Goal: Transaction & Acquisition: Purchase product/service

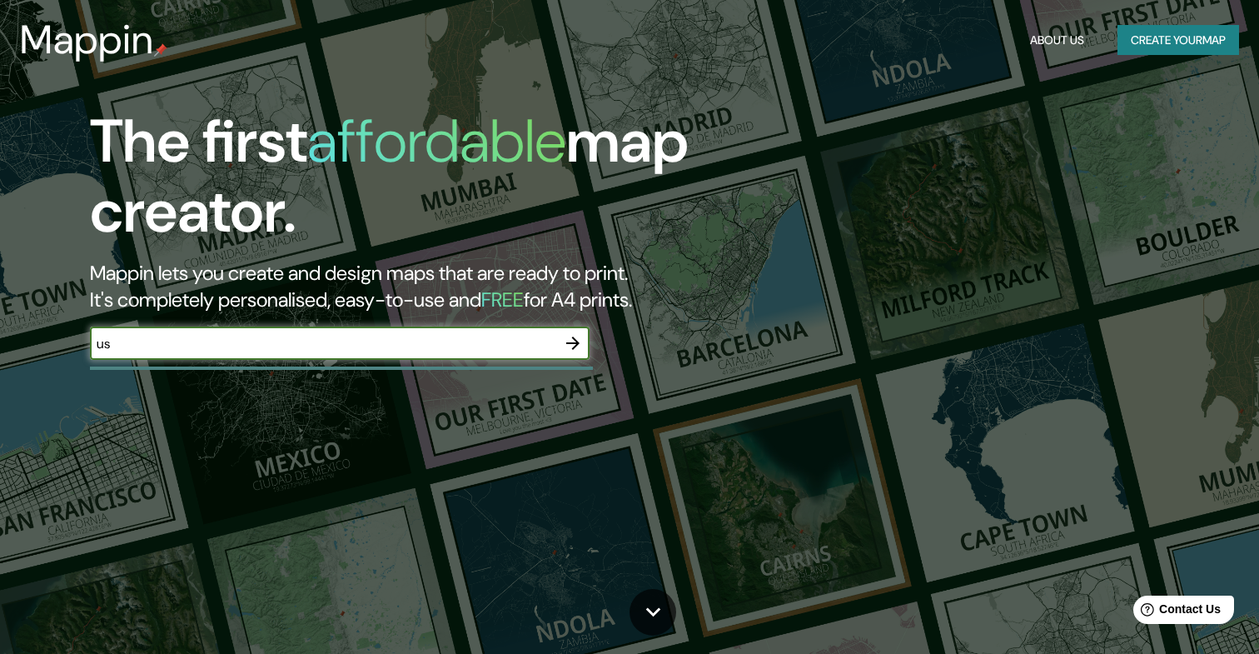
type input "u"
type input "two eggs [US_STATE]"
click at [581, 340] on icon "button" at bounding box center [573, 343] width 20 height 20
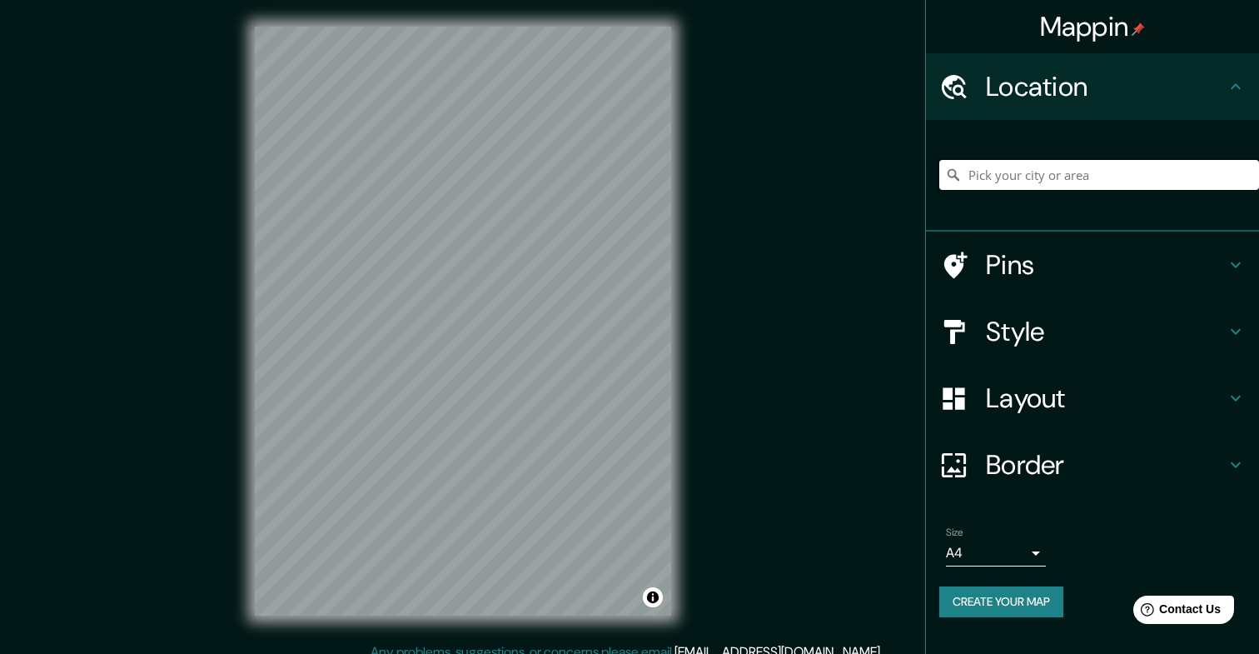
click at [1013, 180] on input "Pick your city or area" at bounding box center [1099, 175] width 320 height 30
click at [1181, 80] on h4 "Location" at bounding box center [1106, 86] width 240 height 33
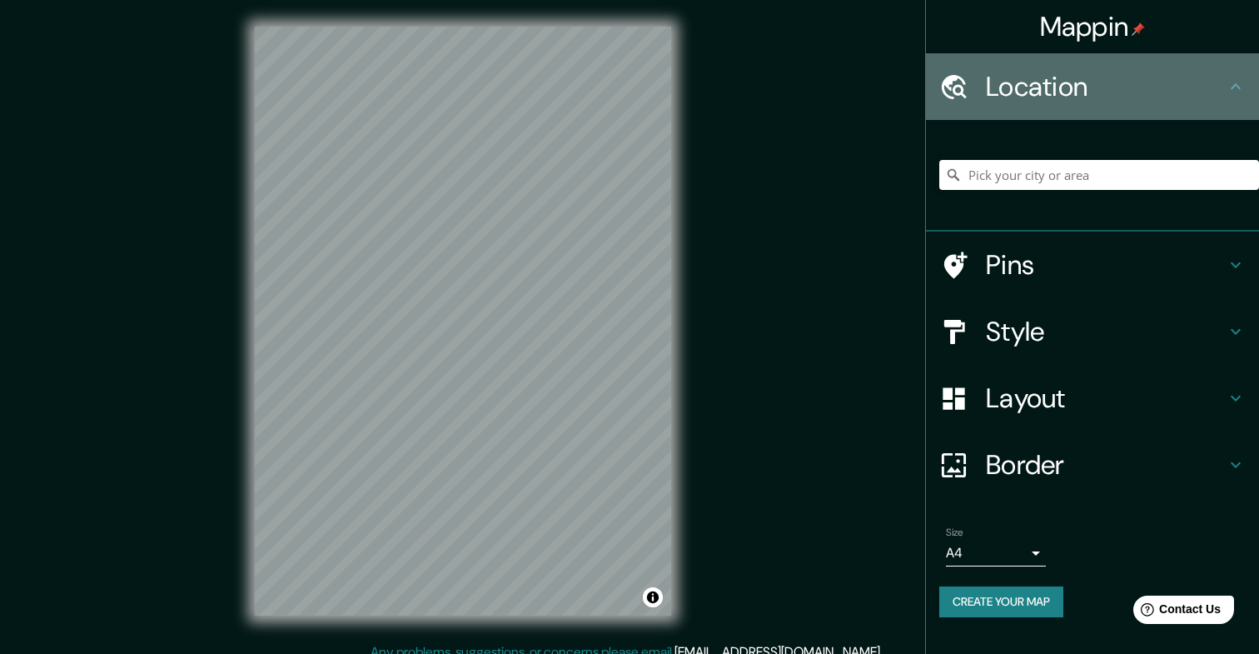
click at [1237, 86] on icon at bounding box center [1236, 86] width 10 height 6
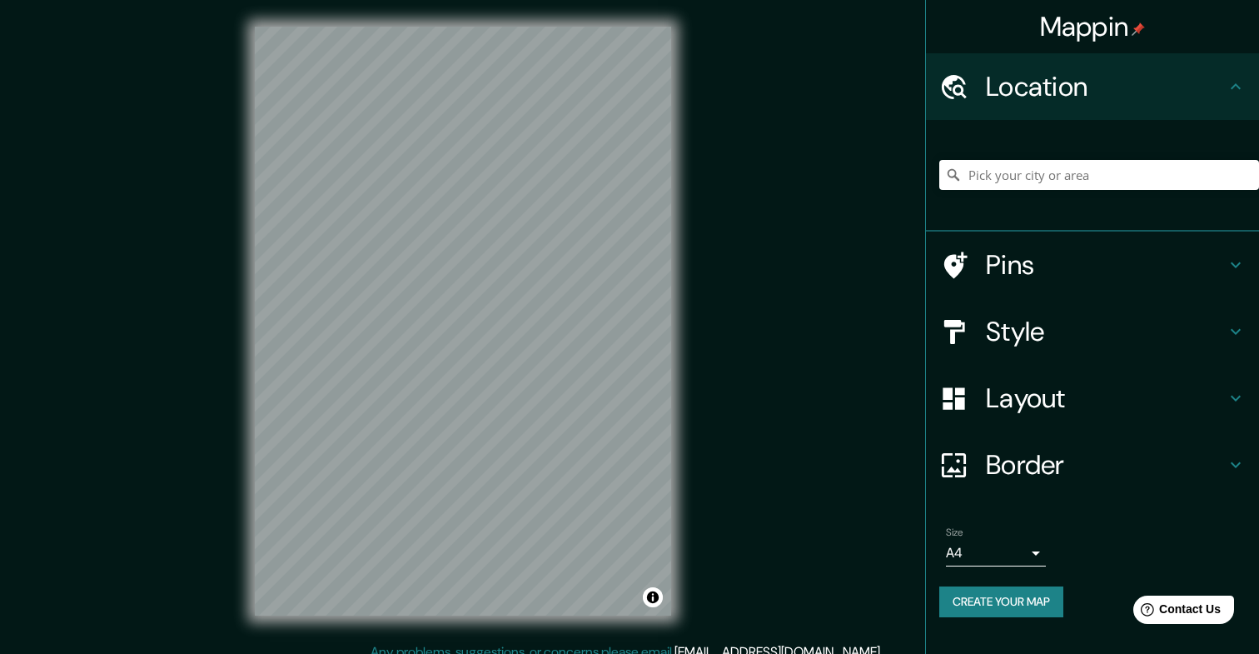
click at [1018, 263] on h4 "Pins" at bounding box center [1106, 264] width 240 height 33
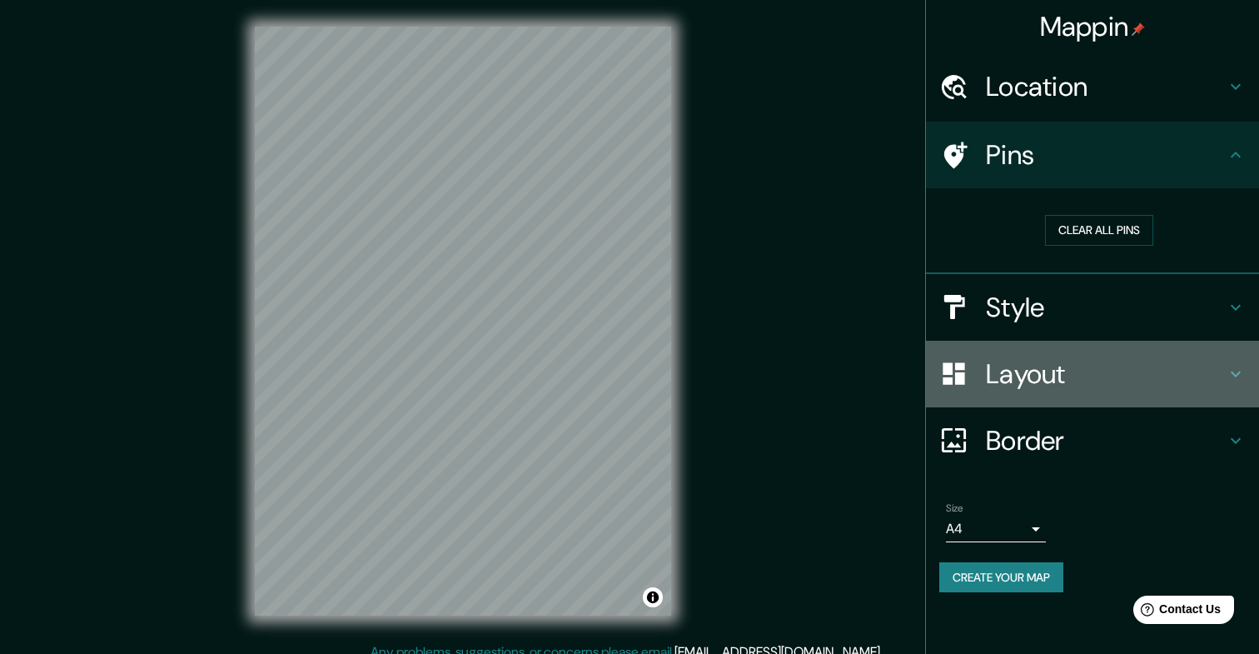
click at [1028, 368] on h4 "Layout" at bounding box center [1106, 373] width 240 height 33
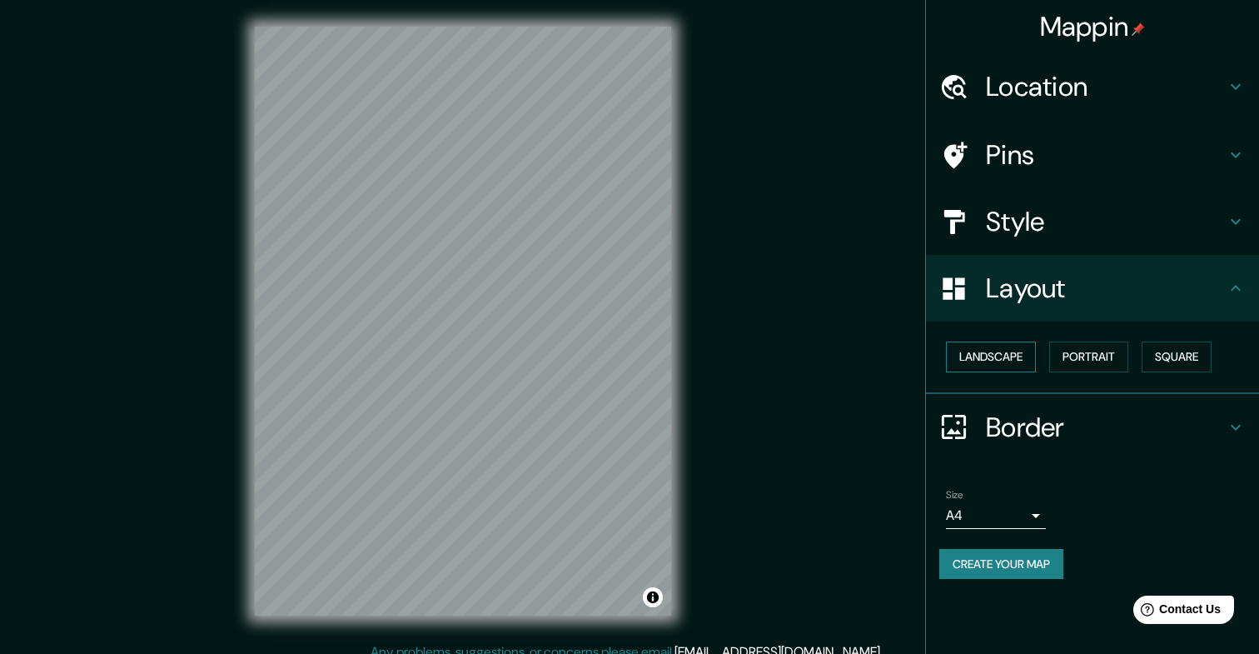
click at [1013, 362] on button "Landscape" at bounding box center [991, 356] width 90 height 31
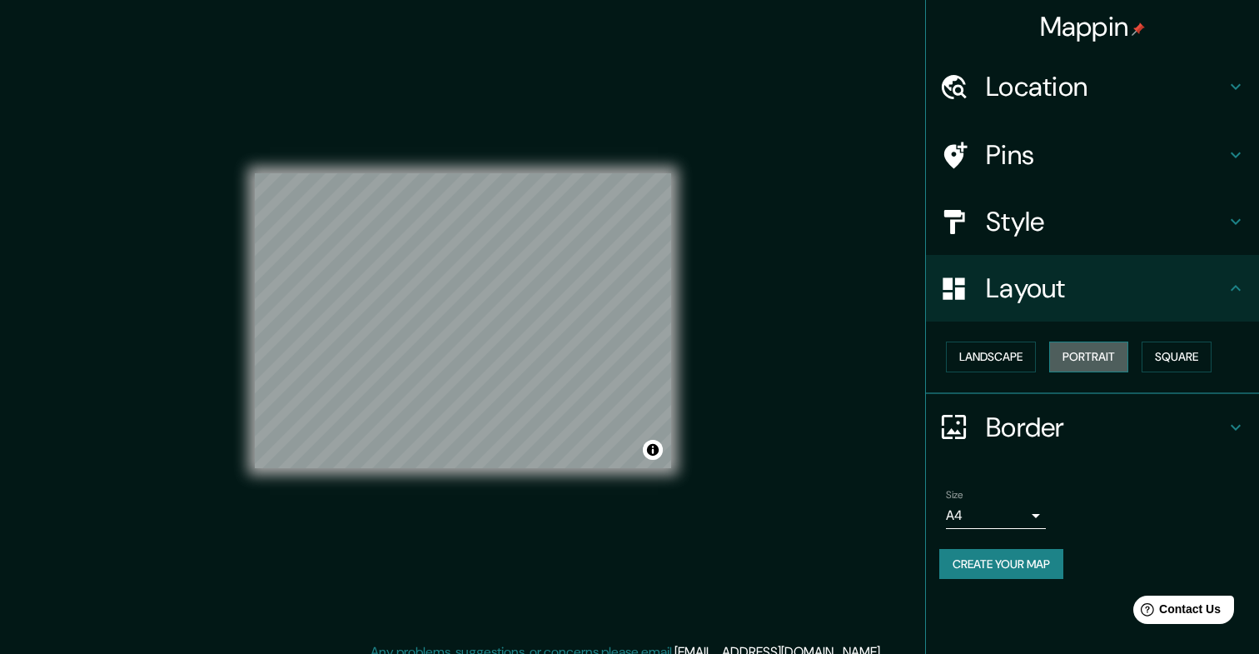
click at [1084, 361] on button "Portrait" at bounding box center [1088, 356] width 79 height 31
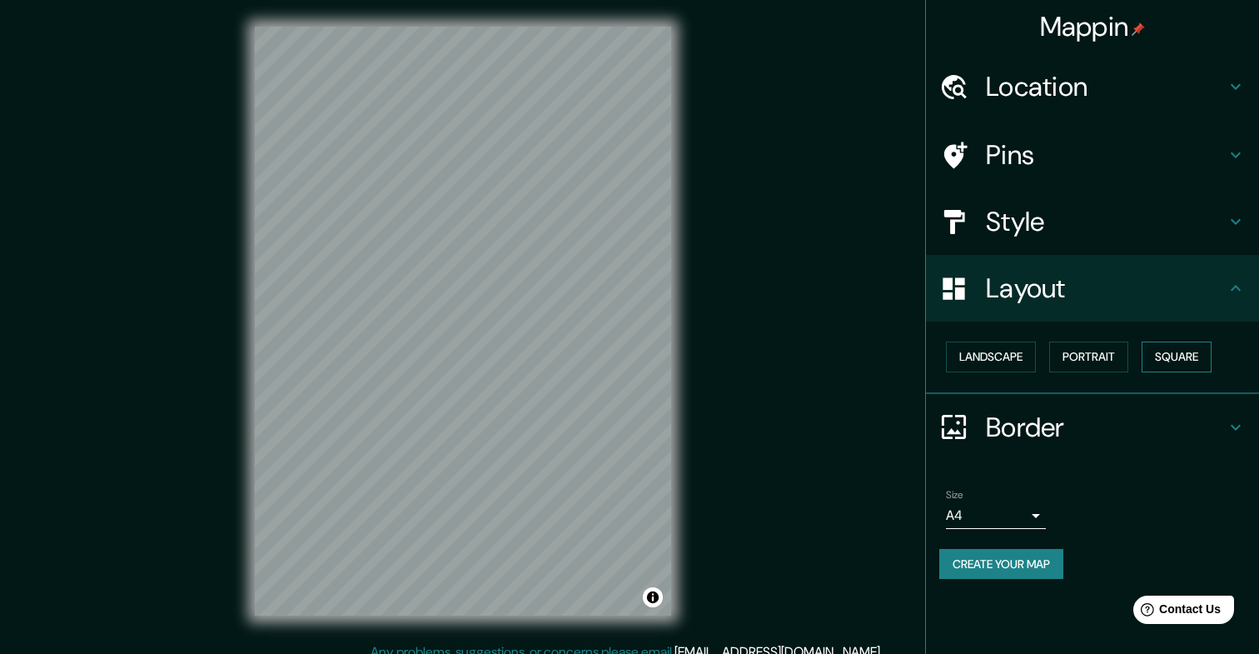
click at [1162, 361] on button "Square" at bounding box center [1177, 356] width 70 height 31
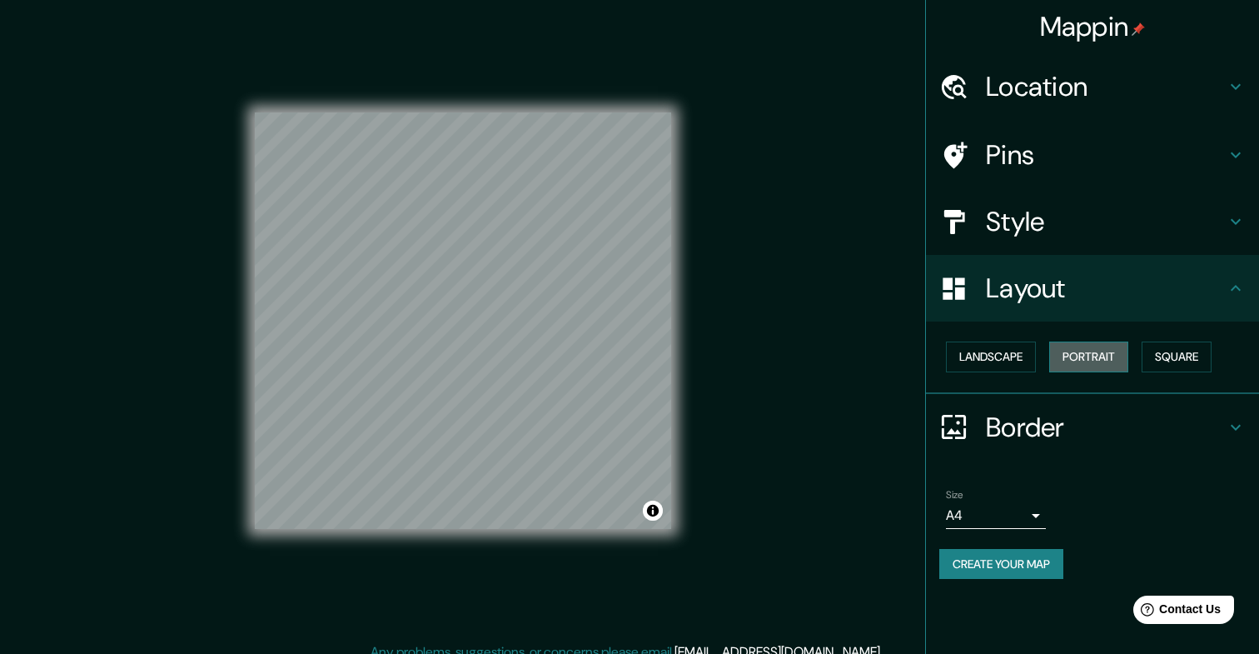
click at [1110, 357] on button "Portrait" at bounding box center [1088, 356] width 79 height 31
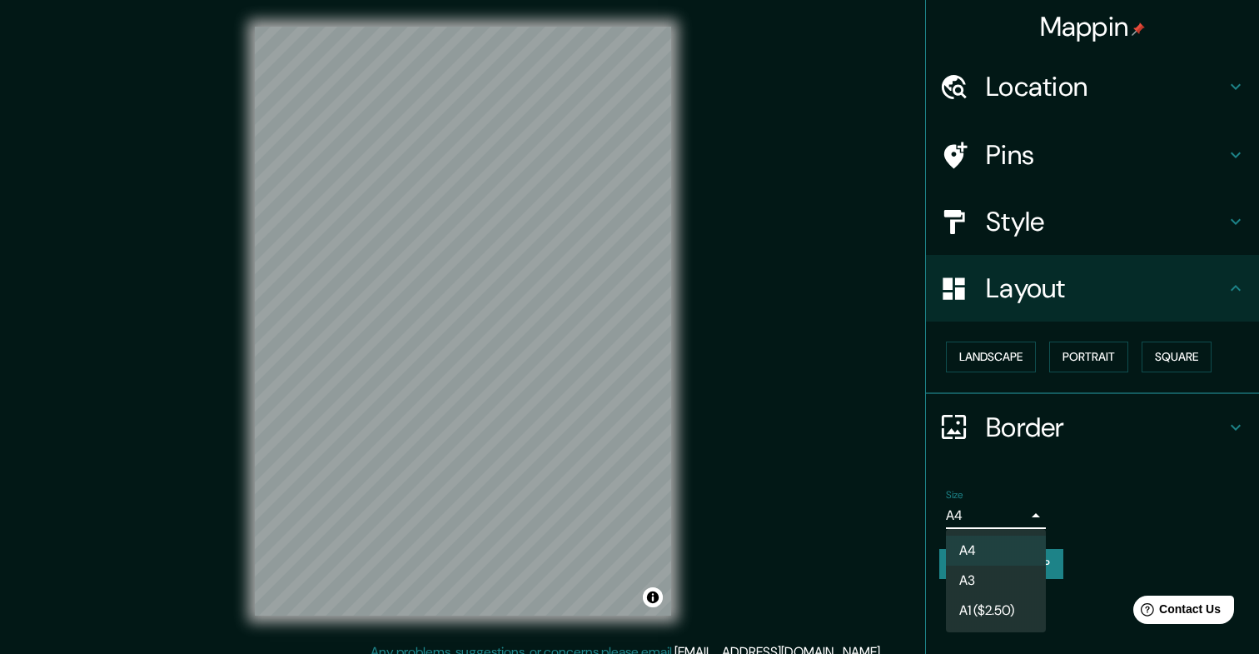
click at [1035, 519] on body "Mappin Location Pins Style Layout Landscape Portrait Square Border Choose a bor…" at bounding box center [629, 327] width 1259 height 654
click at [1007, 582] on li "A3" at bounding box center [996, 580] width 100 height 30
type input "a4"
click at [1021, 516] on body "Mappin Location Pins Style Layout Landscape Portrait Square Border Choose a bor…" at bounding box center [629, 327] width 1259 height 654
click at [1084, 510] on div at bounding box center [629, 327] width 1259 height 654
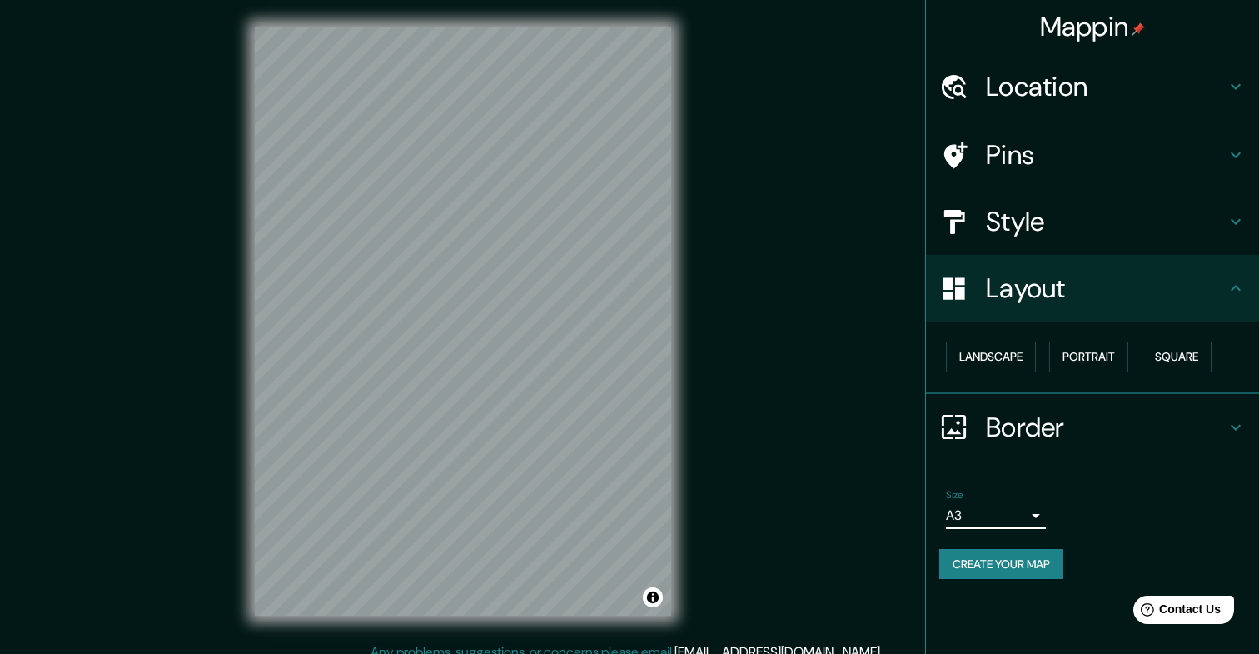
click at [1031, 219] on h4 "Style" at bounding box center [1106, 221] width 240 height 33
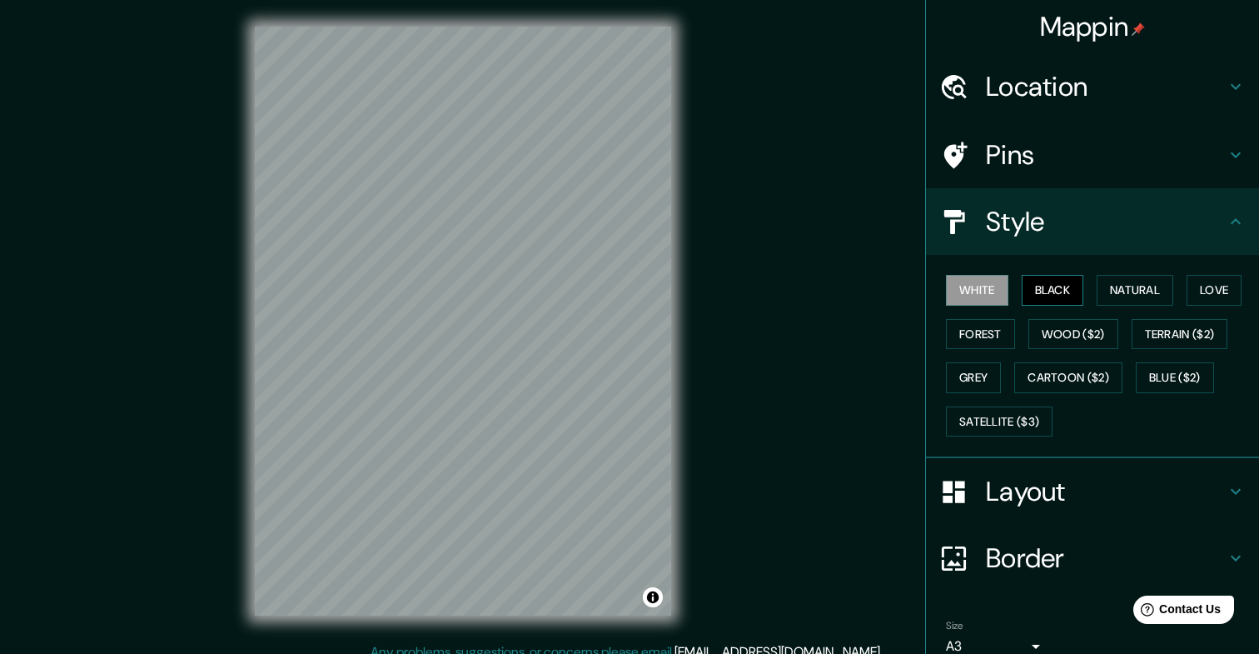
click at [1056, 282] on button "Black" at bounding box center [1053, 290] width 62 height 31
click at [989, 287] on button "White" at bounding box center [977, 290] width 62 height 31
click at [1132, 286] on button "Natural" at bounding box center [1135, 290] width 77 height 31
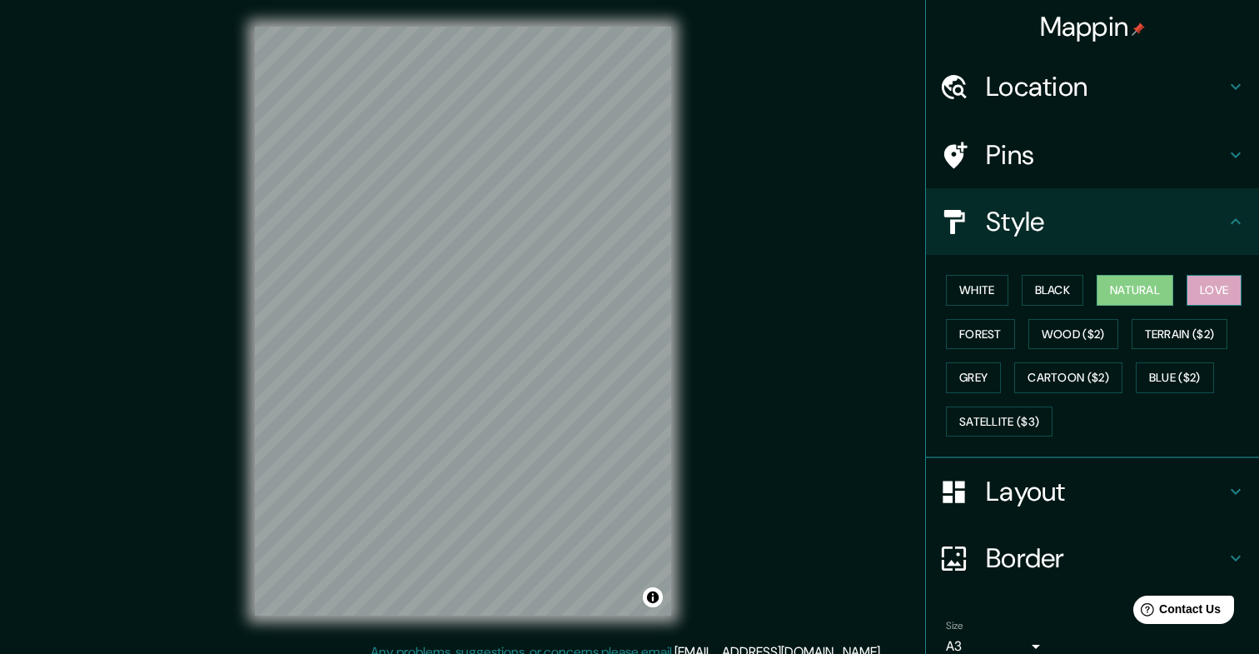
click at [1207, 287] on button "Love" at bounding box center [1214, 290] width 55 height 31
click at [1207, 322] on button "Terrain ($2)" at bounding box center [1180, 334] width 97 height 31
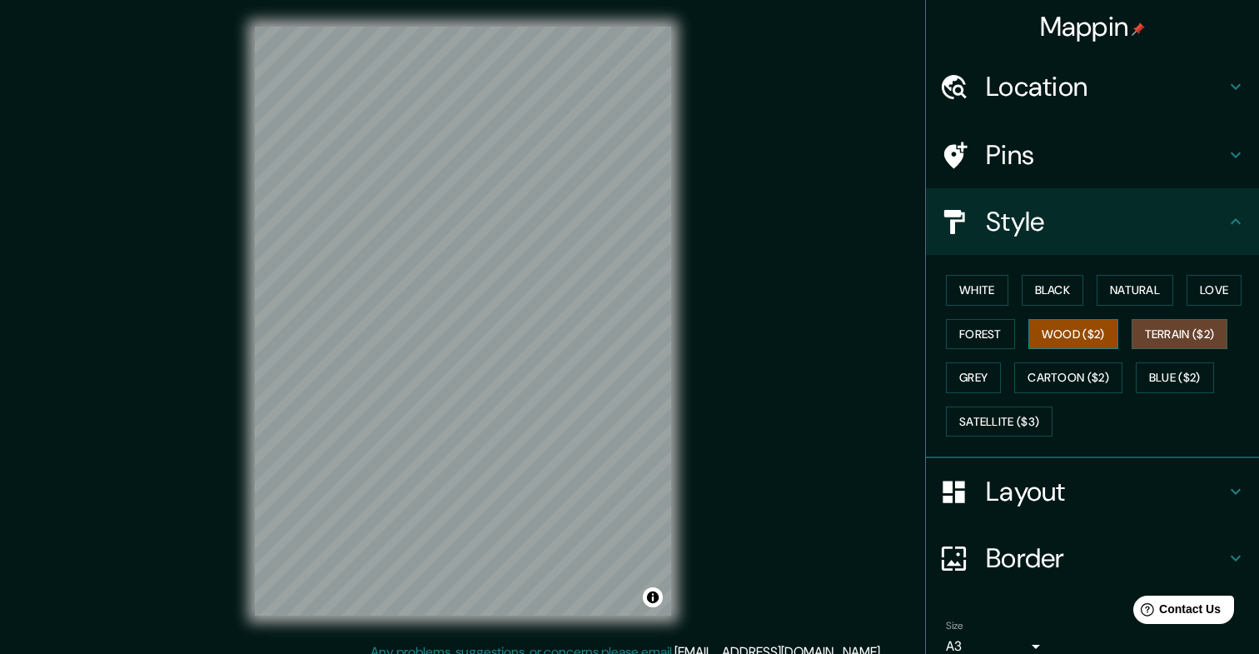
click at [1080, 343] on button "Wood ($2)" at bounding box center [1073, 334] width 90 height 31
click at [1058, 308] on div "White Black Natural Love Forest Wood ($2) Terrain ($2) Grey Cartoon ($2) Blue (…" at bounding box center [1099, 355] width 320 height 175
click at [1052, 296] on button "Black" at bounding box center [1053, 290] width 62 height 31
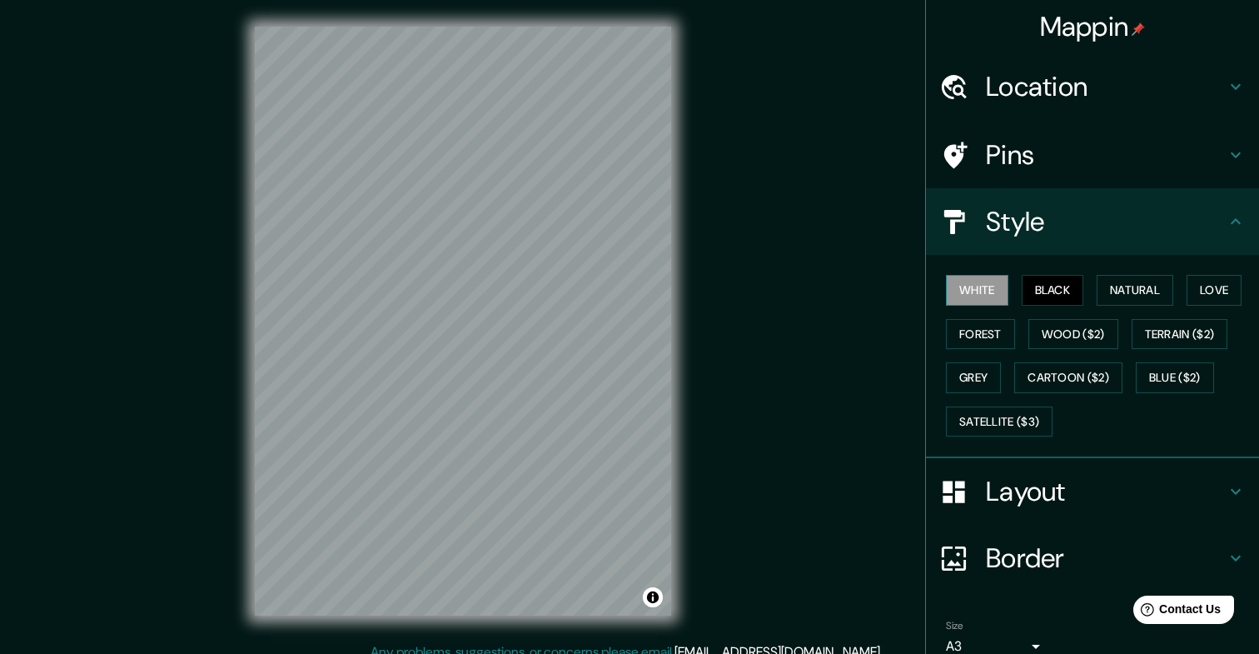
click at [987, 296] on button "White" at bounding box center [977, 290] width 62 height 31
click at [1027, 158] on h4 "Pins" at bounding box center [1106, 154] width 240 height 33
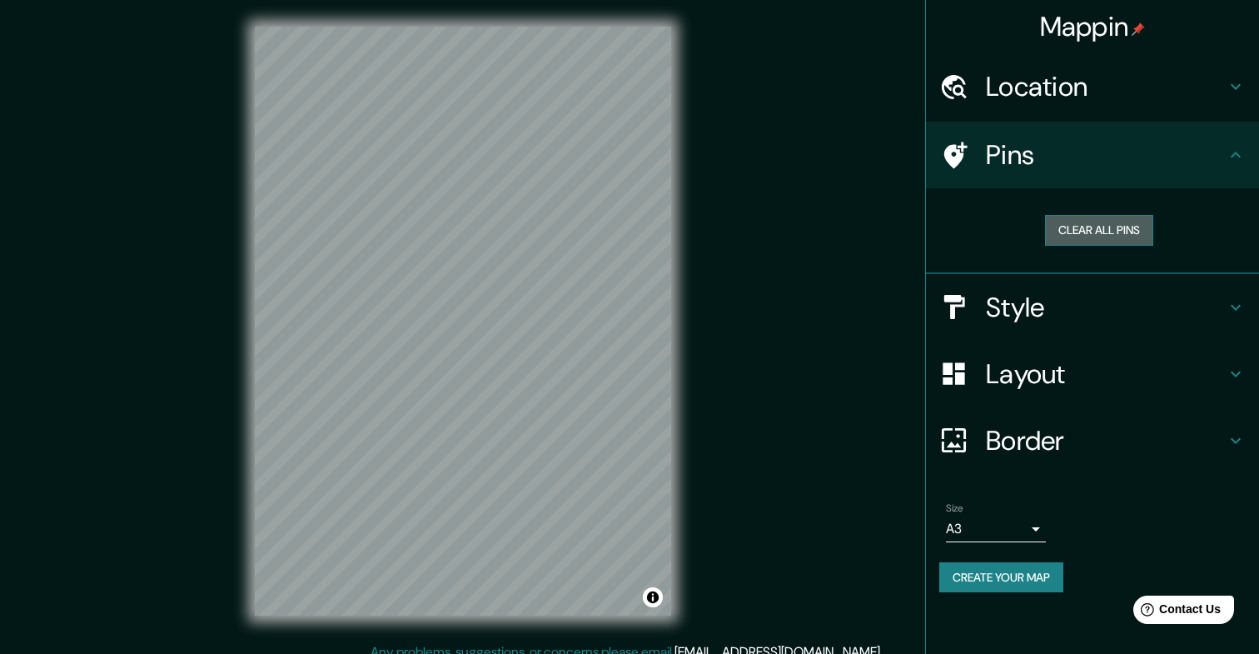
click at [1108, 238] on button "Clear all pins" at bounding box center [1099, 230] width 108 height 31
click at [1056, 97] on h4 "Location" at bounding box center [1106, 86] width 240 height 33
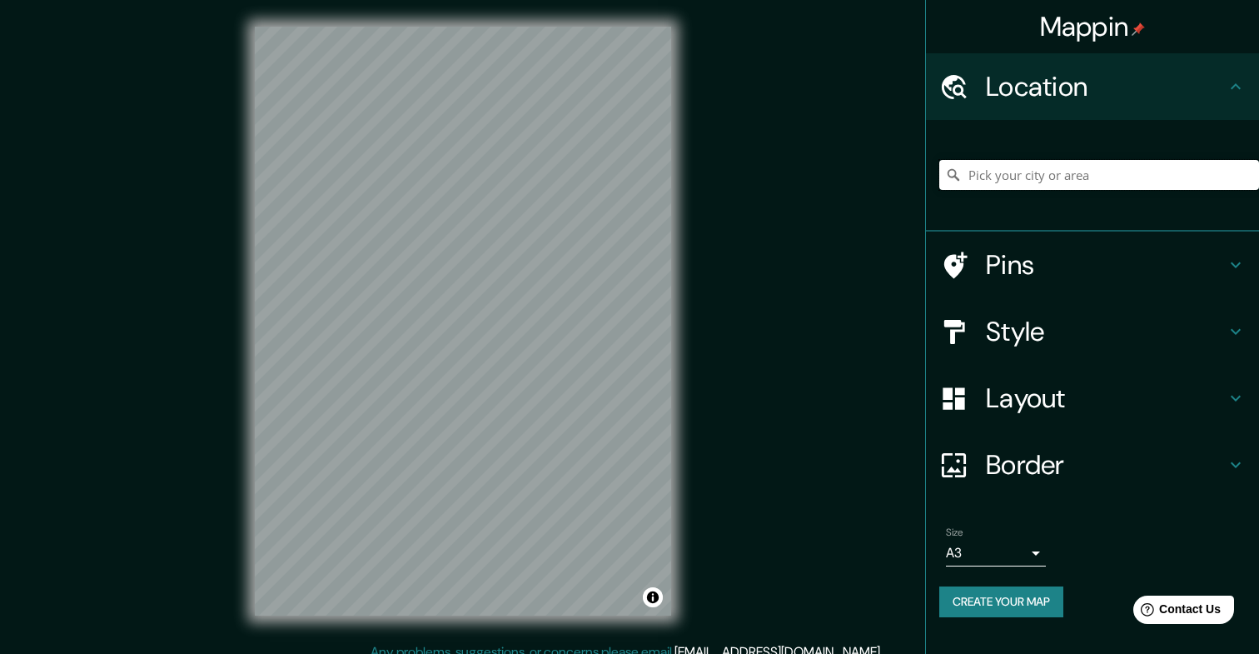
click at [1030, 177] on input "Pick your city or area" at bounding box center [1099, 175] width 320 height 30
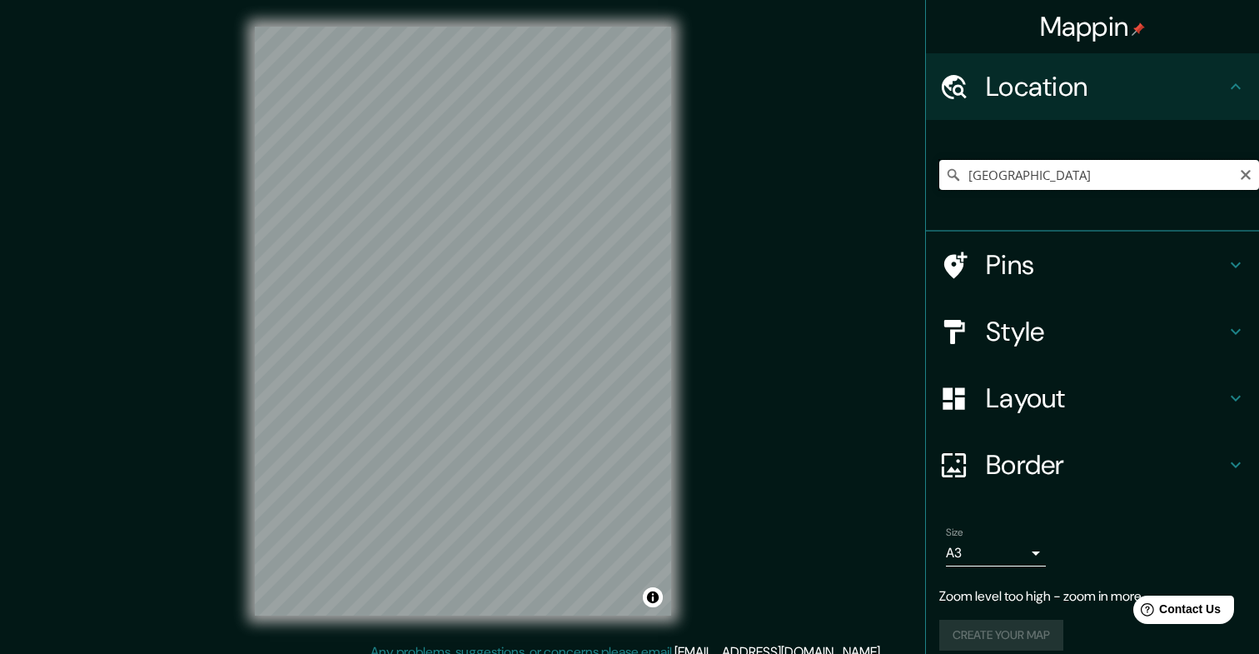
click at [1031, 182] on input "[GEOGRAPHIC_DATA]" at bounding box center [1099, 175] width 320 height 30
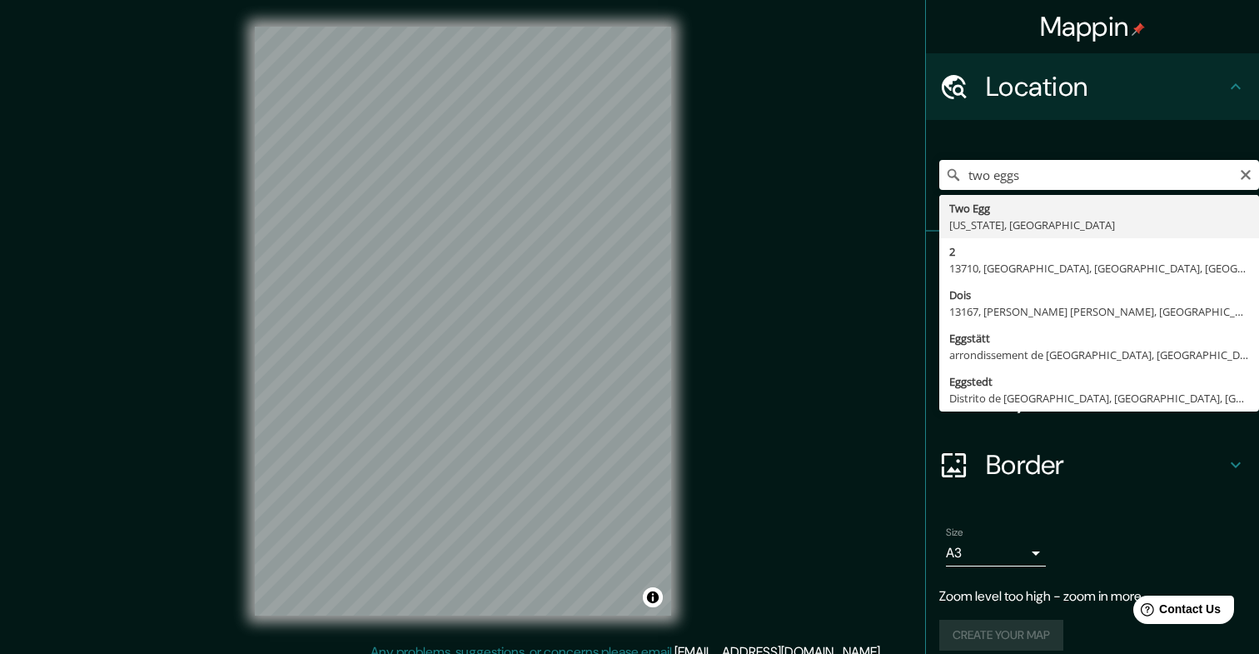
type input "Two Egg, [US_STATE], [GEOGRAPHIC_DATA]"
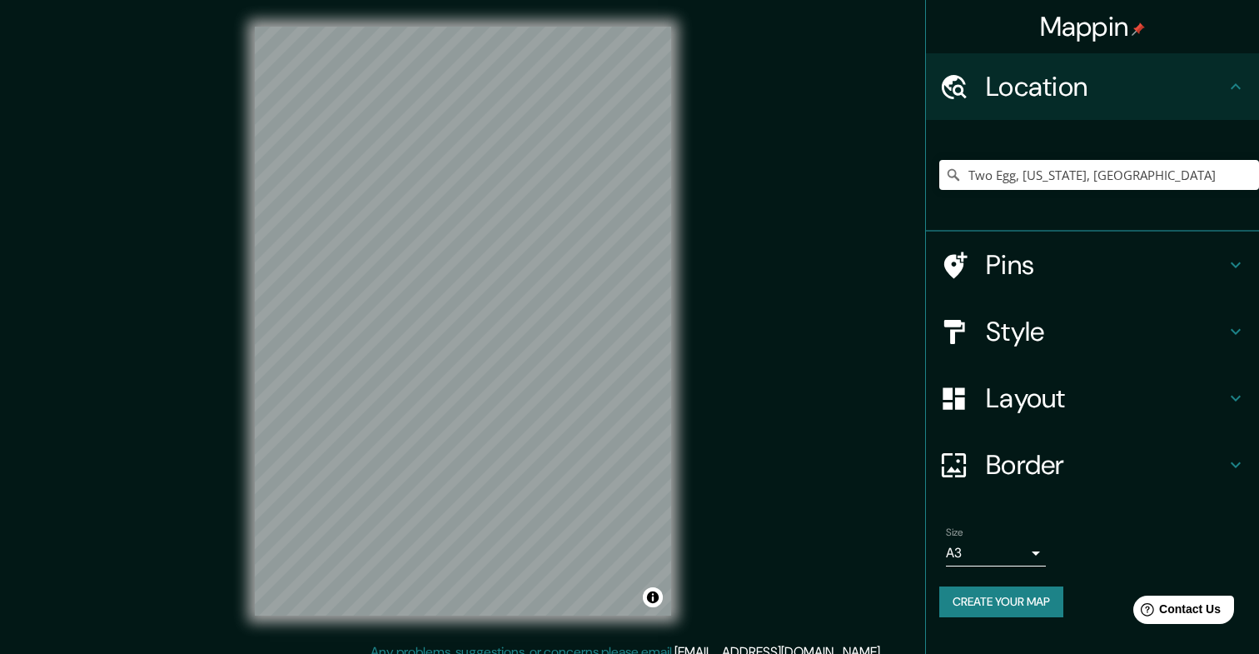
click at [1033, 252] on h4 "Pins" at bounding box center [1106, 264] width 240 height 33
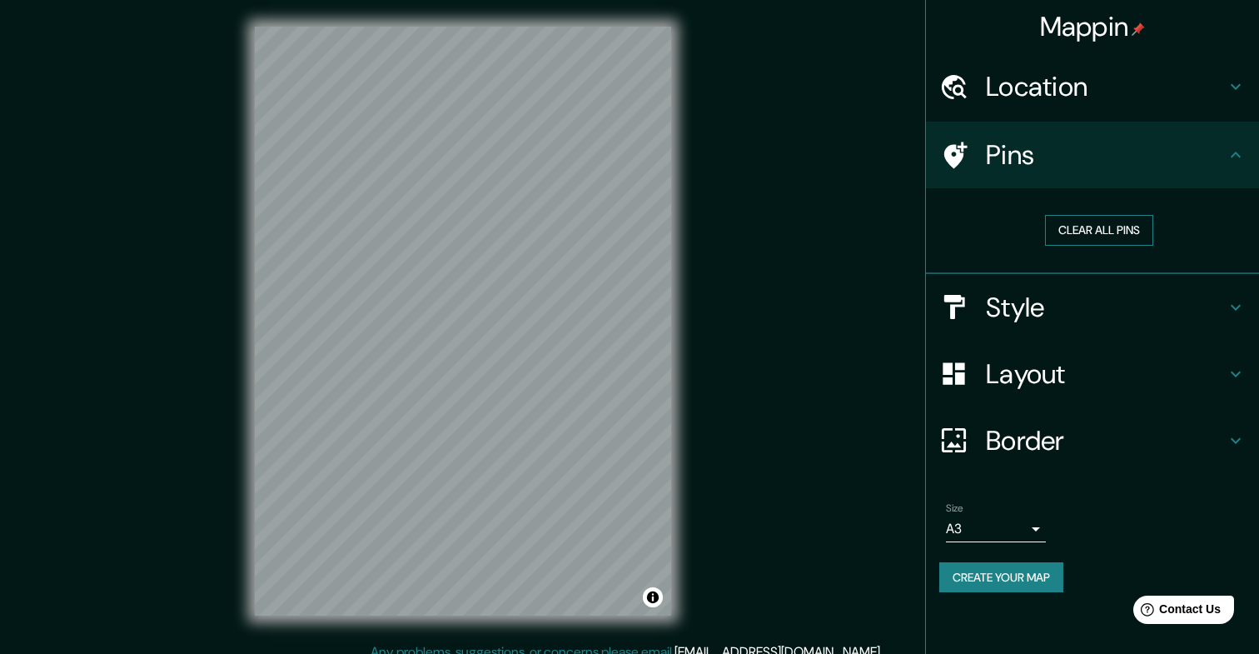
click at [1077, 228] on button "Clear all pins" at bounding box center [1099, 230] width 108 height 31
click at [1013, 152] on h4 "Pins" at bounding box center [1106, 154] width 240 height 33
click at [425, 219] on div "Mappin Location [GEOGRAPHIC_DATA], [US_STATE], [GEOGRAPHIC_DATA] Pins Clear all…" at bounding box center [629, 334] width 1259 height 669
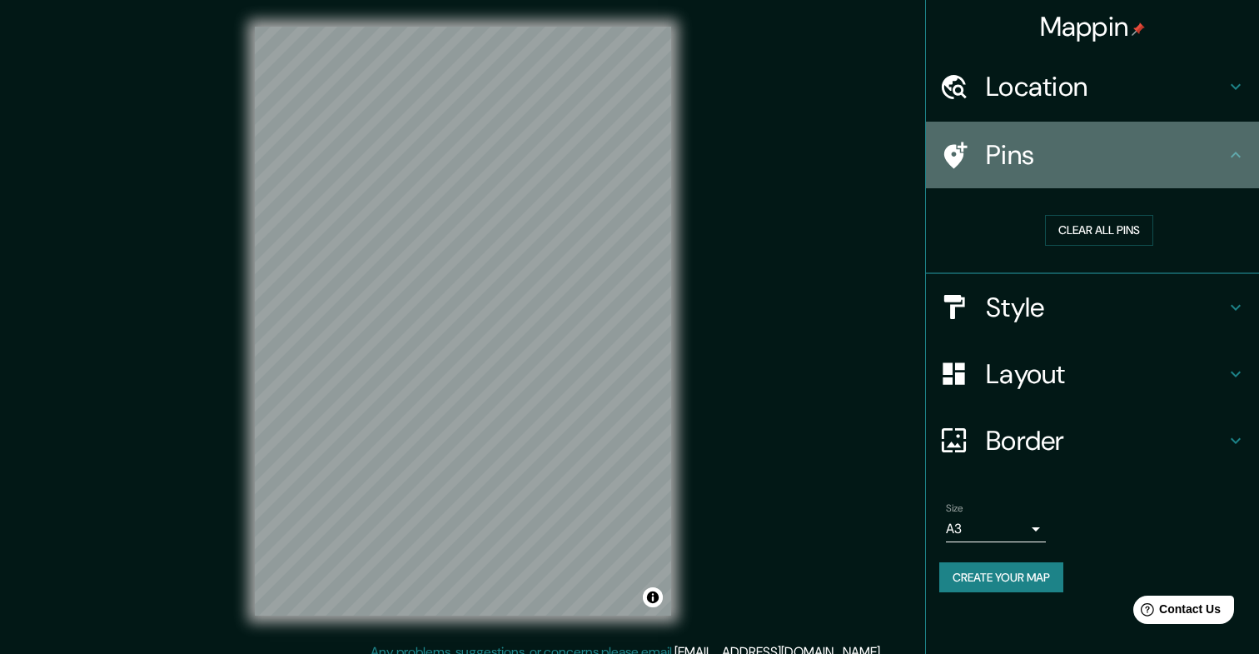
click at [952, 155] on icon at bounding box center [953, 155] width 29 height 29
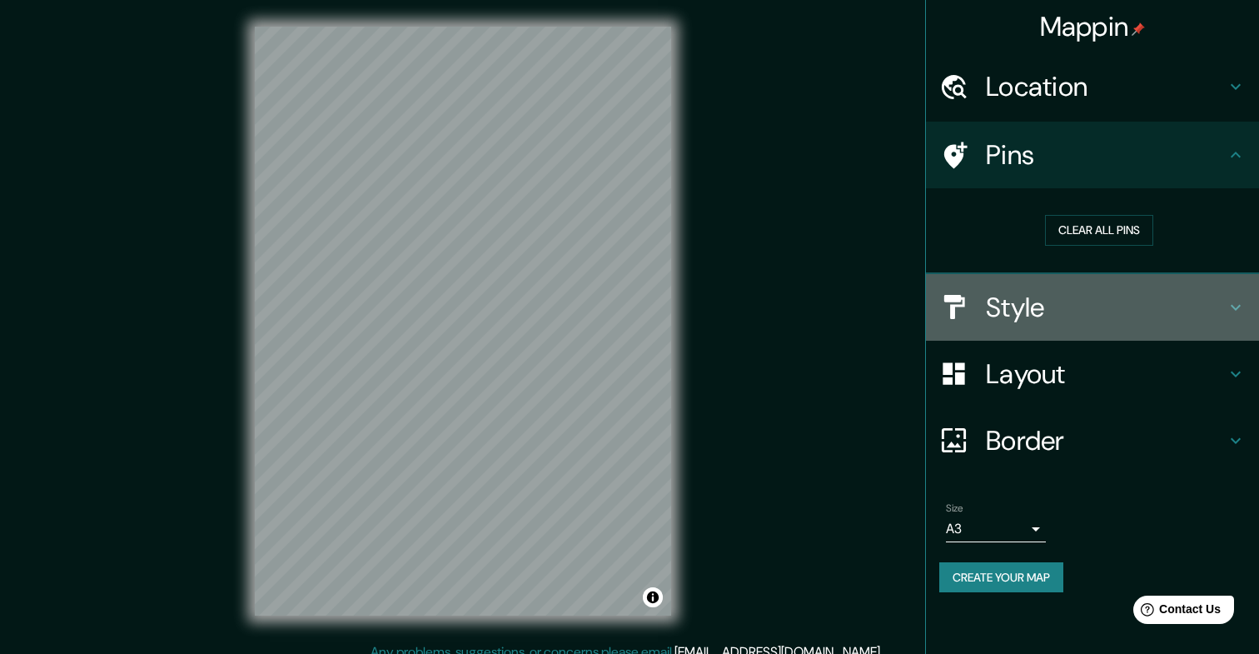
click at [1000, 304] on h4 "Style" at bounding box center [1106, 307] width 240 height 33
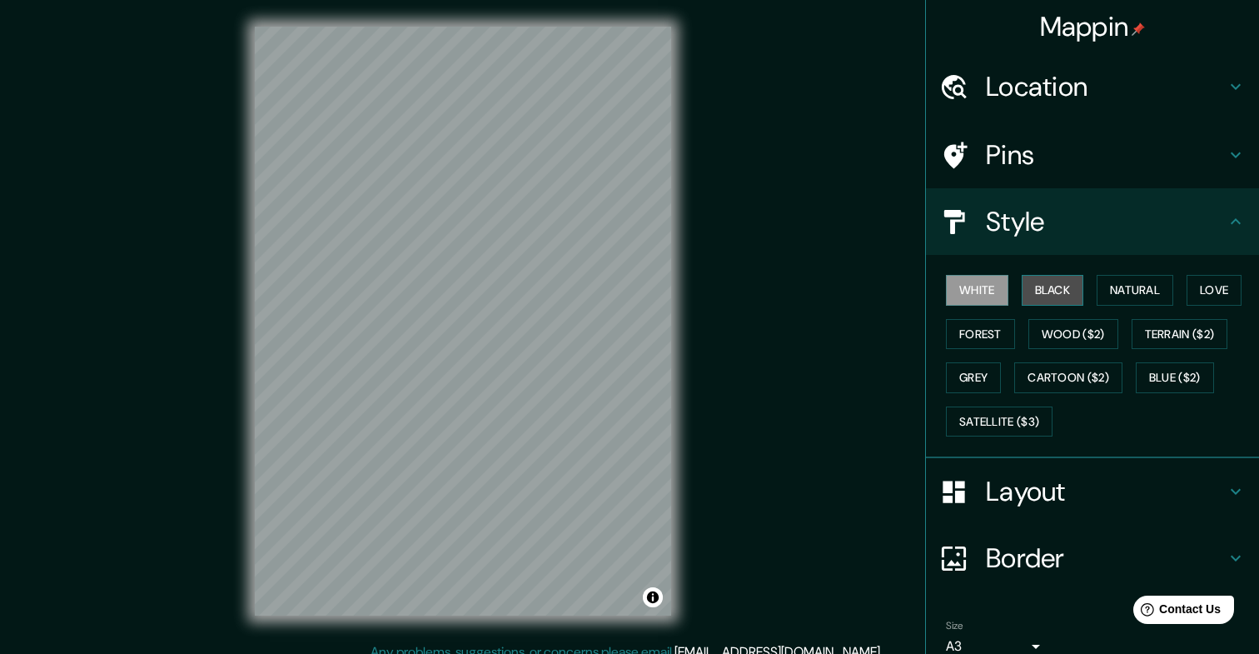
click at [1042, 290] on button "Black" at bounding box center [1053, 290] width 62 height 31
click at [1000, 291] on button "White" at bounding box center [977, 290] width 62 height 31
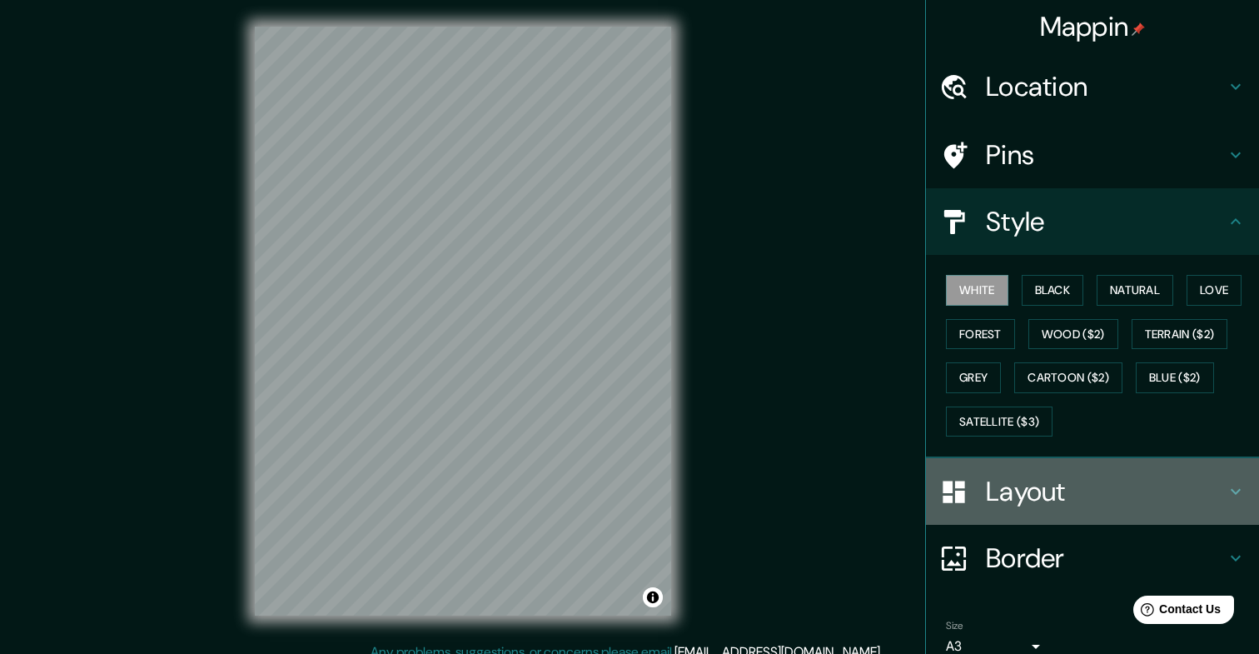
click at [1014, 490] on h4 "Layout" at bounding box center [1106, 491] width 240 height 33
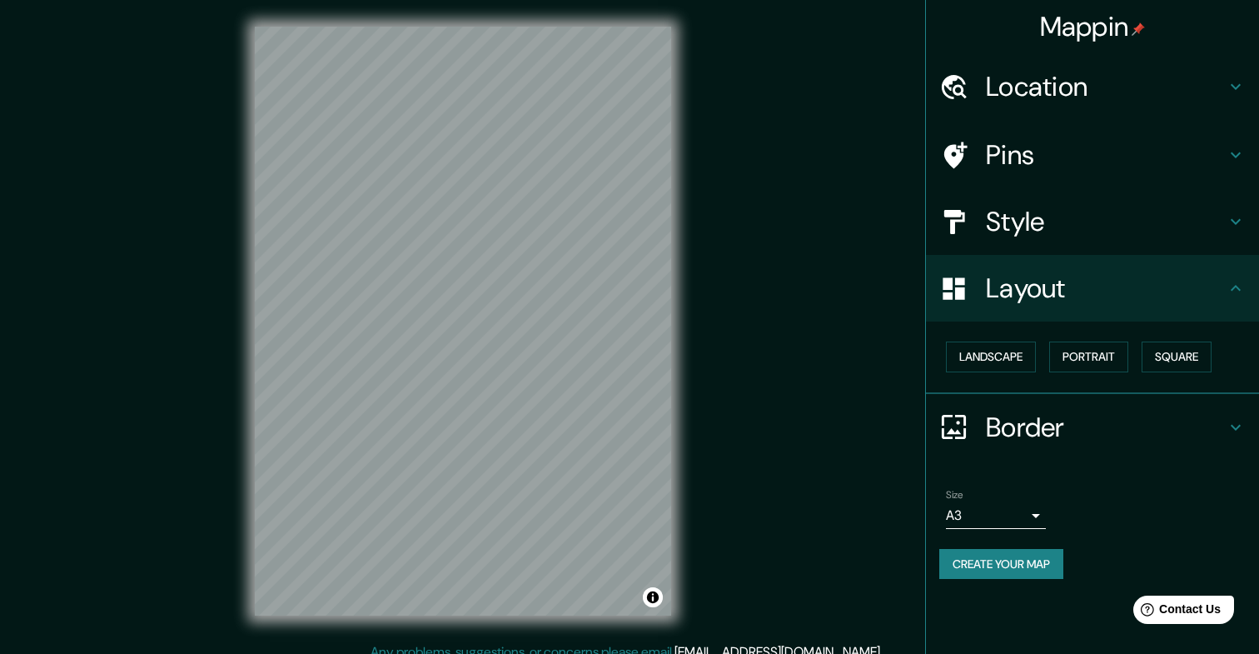
click at [1014, 433] on h4 "Border" at bounding box center [1106, 427] width 240 height 33
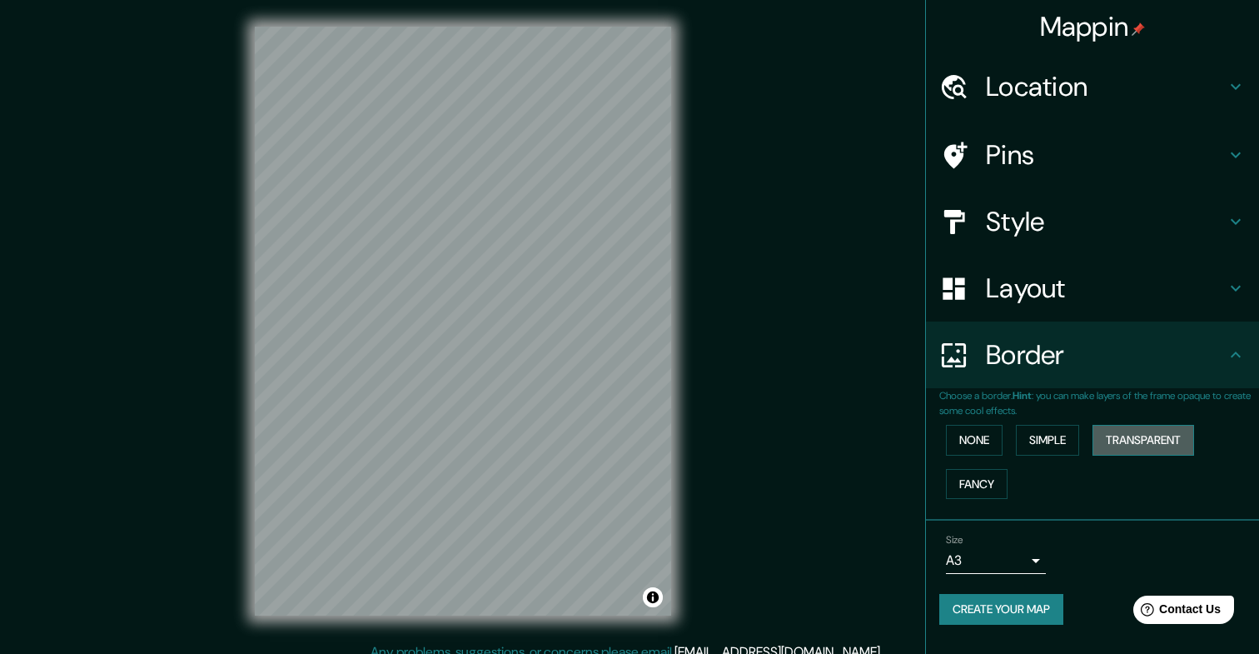
click at [1152, 451] on button "Transparent" at bounding box center [1144, 440] width 102 height 31
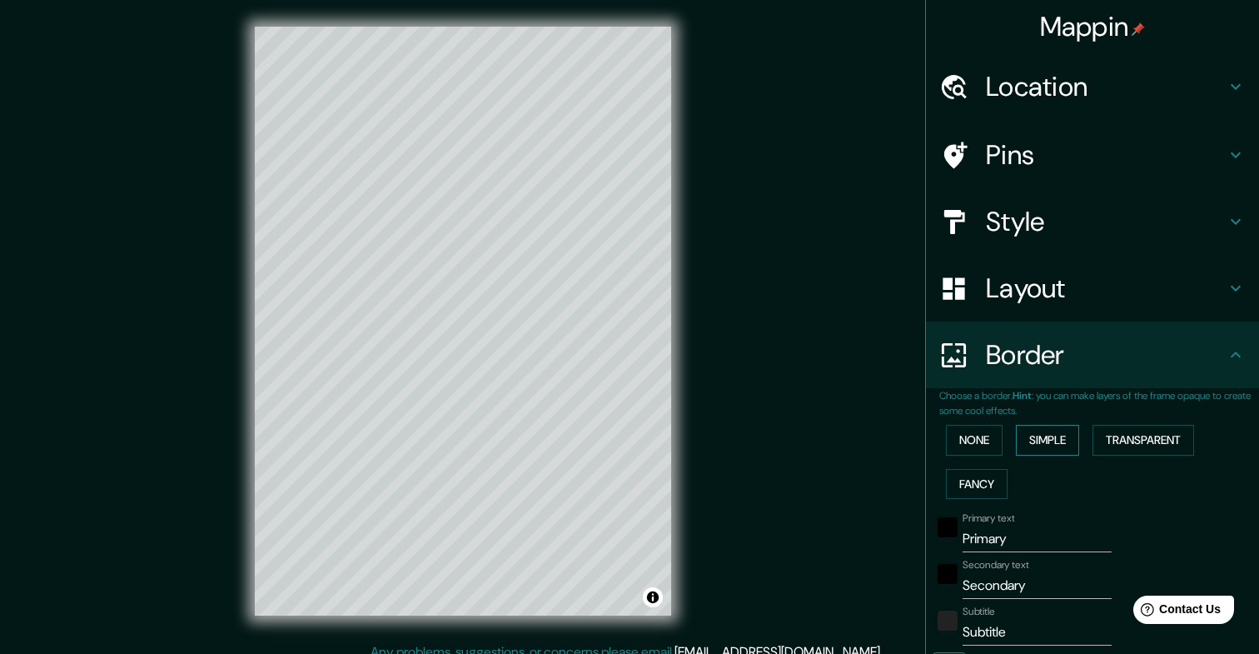
click at [1063, 445] on button "Simple" at bounding box center [1047, 440] width 63 height 31
click at [998, 437] on button "None" at bounding box center [974, 440] width 57 height 31
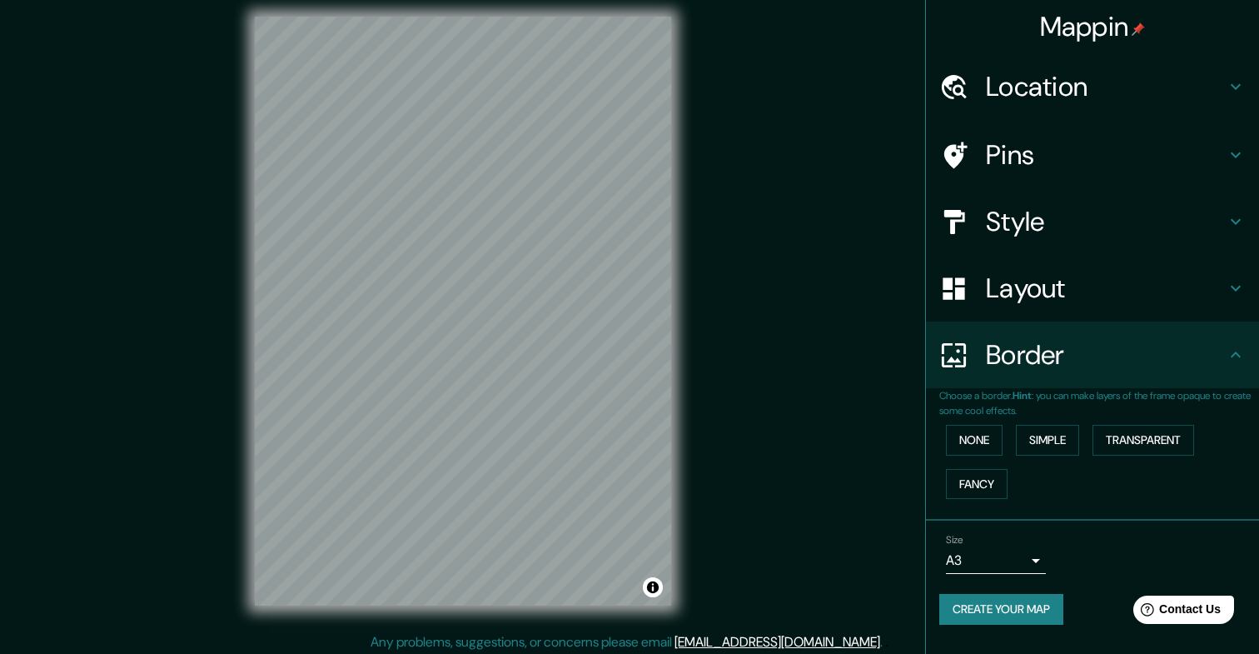
scroll to position [14, 0]
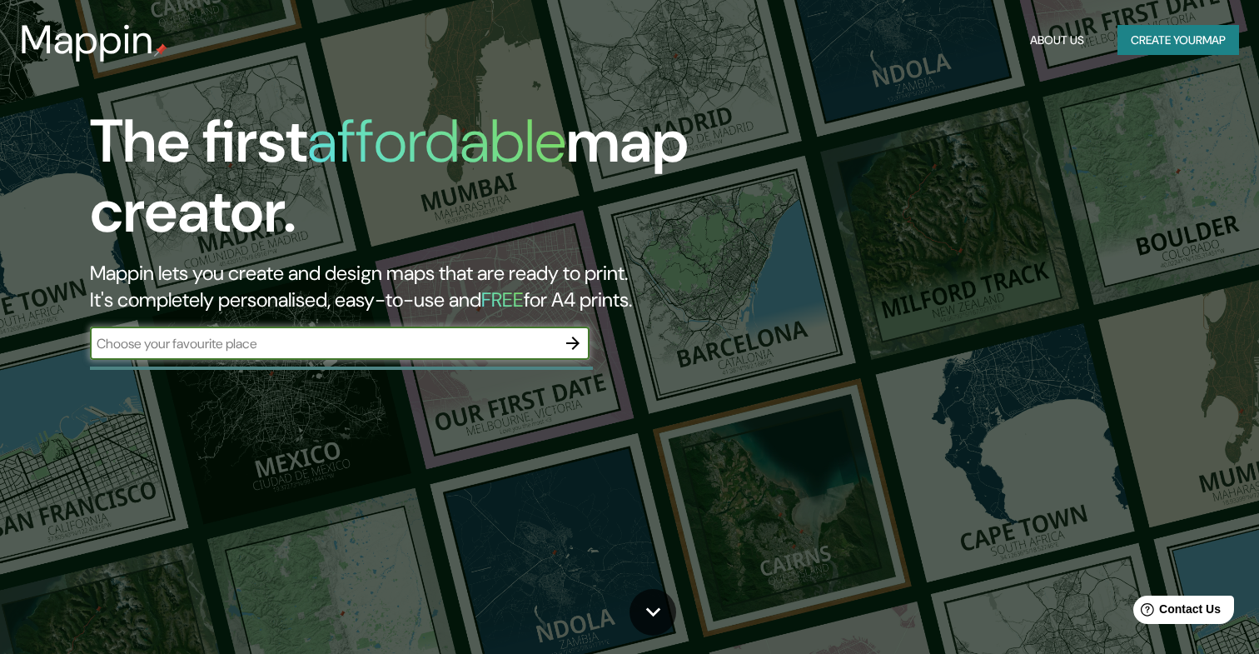
click at [416, 339] on input "text" at bounding box center [323, 343] width 466 height 19
type input "two eggs [US_STATE]"
click at [584, 339] on button "button" at bounding box center [572, 342] width 33 height 33
